Goal: Find specific page/section: Find specific page/section

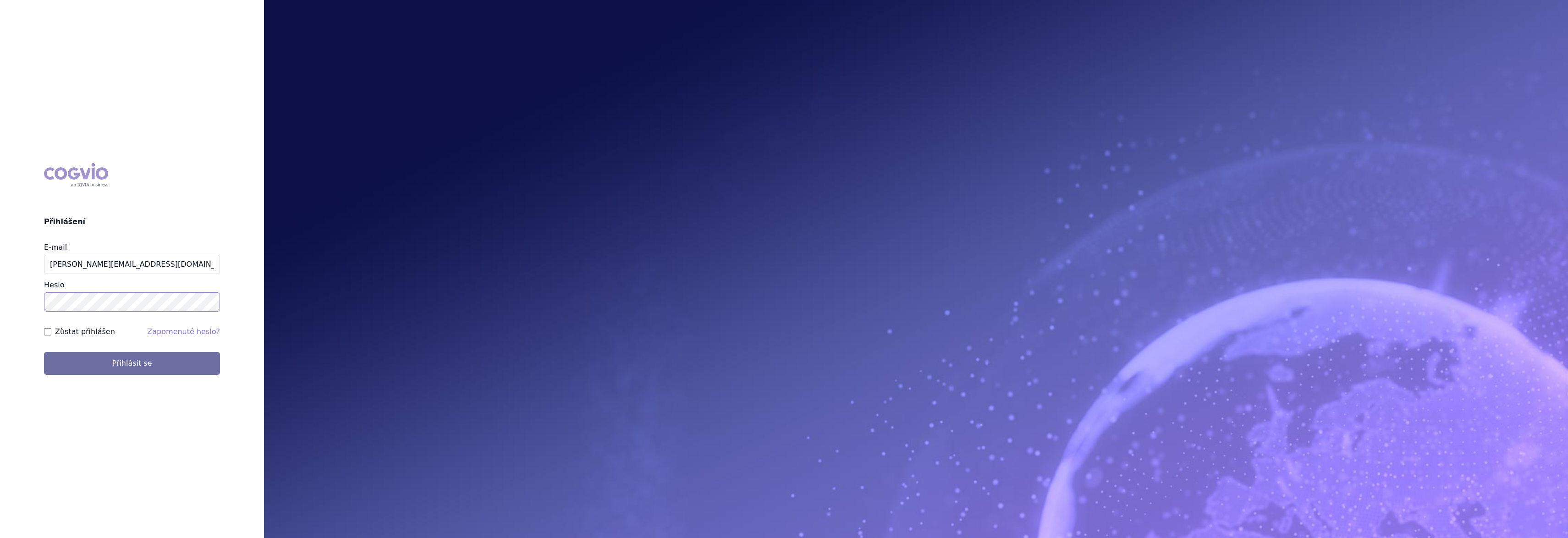
click at [44, 352] on button "Přihlásit se" at bounding box center [132, 363] width 176 height 23
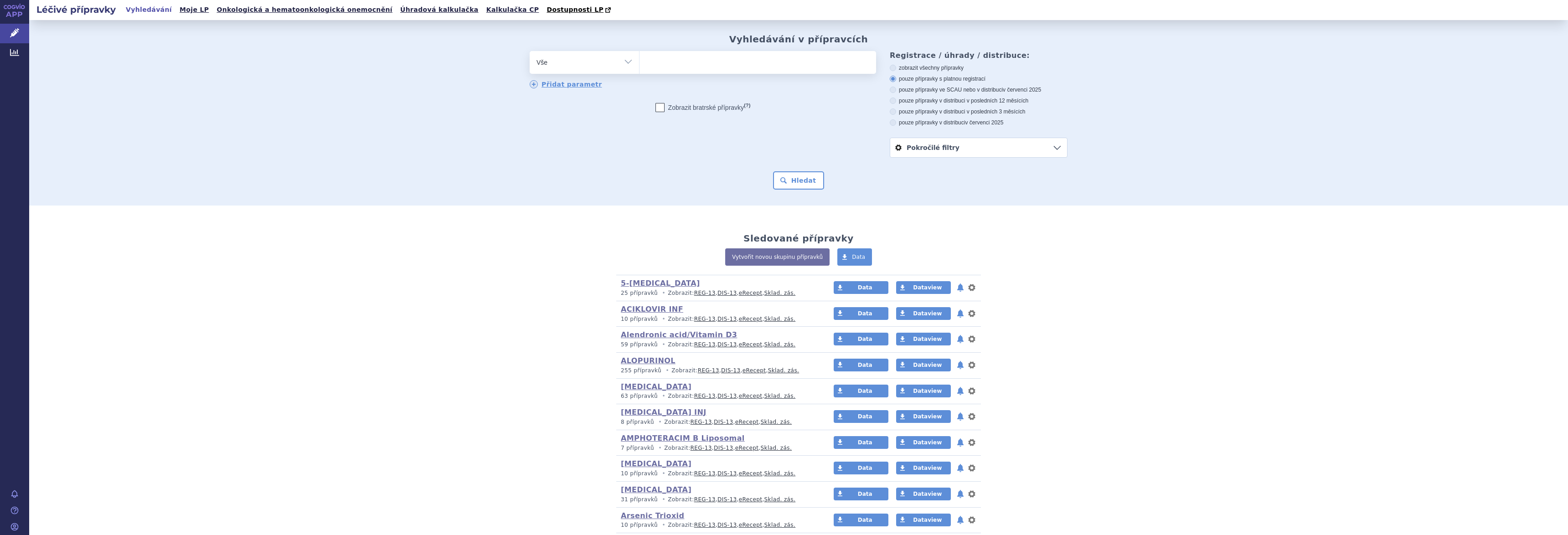
click at [628, 65] on select "Vše Přípravek/SUKL kód MAH VPOIS ATC/Aktivní látka Léková forma Síla" at bounding box center [584, 61] width 109 height 21
select select "filter-atc-group"
click at [530, 51] on select "Vše Přípravek/SUKL kód MAH VPOIS ATC/Aktivní látka Léková forma Síla" at bounding box center [584, 61] width 109 height 21
click at [677, 65] on ul at bounding box center [758, 60] width 237 height 19
click at [639, 65] on select at bounding box center [639, 62] width 1 height 23
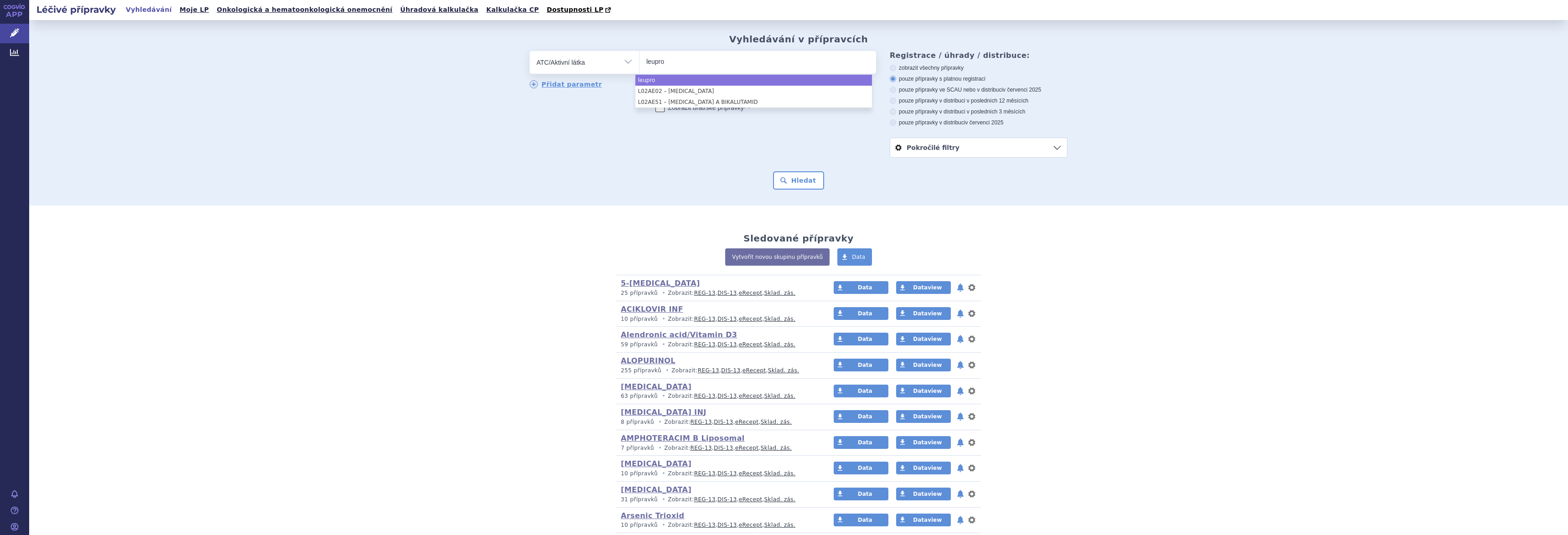
type input "leupro"
